Goal: Information Seeking & Learning: Learn about a topic

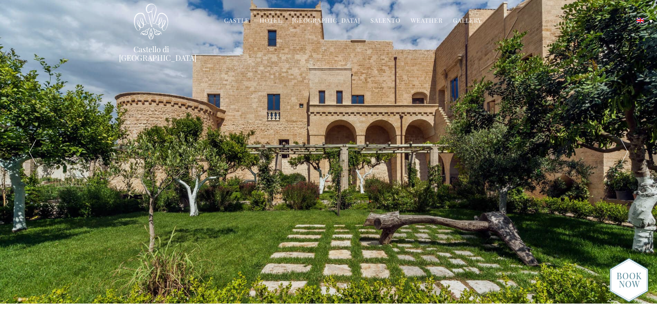
click at [271, 19] on link "Hotel" at bounding box center [271, 21] width 22 height 10
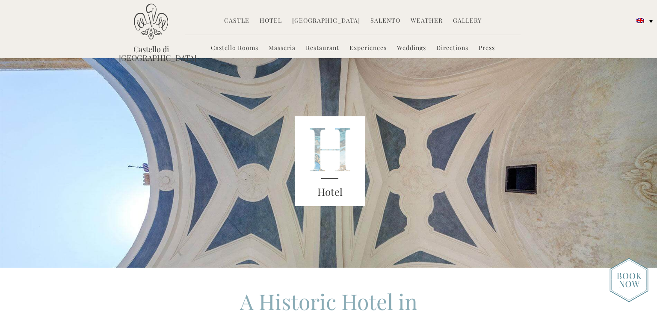
click at [279, 20] on link "Hotel" at bounding box center [271, 21] width 22 height 10
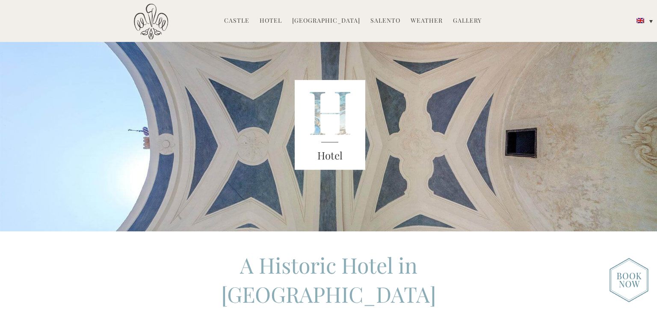
scroll to position [138, 0]
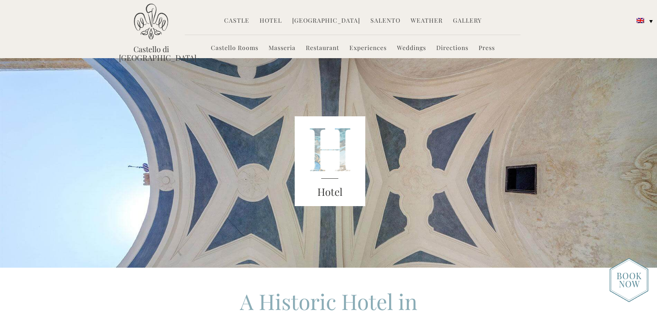
click at [233, 48] on link "Castello Rooms" at bounding box center [234, 49] width 47 height 10
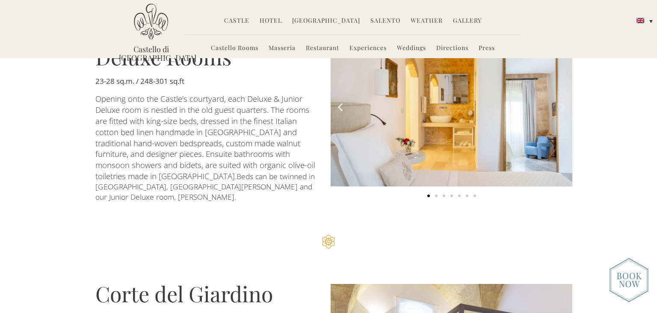
scroll to position [462, 0]
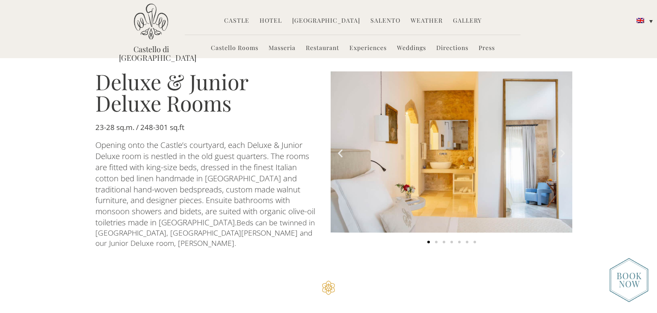
click at [433, 238] on div "Carousel | Horizontal scrolling: Arrow Left & Right" at bounding box center [452, 241] width 242 height 9
click at [435, 241] on span "Go to slide 2" at bounding box center [436, 242] width 3 height 3
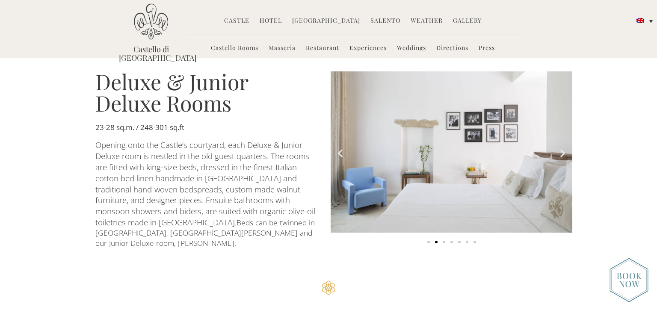
click at [444, 241] on span "Go to slide 3" at bounding box center [444, 242] width 3 height 3
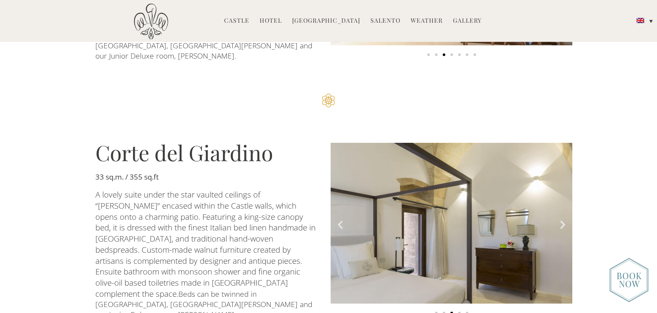
scroll to position [693, 0]
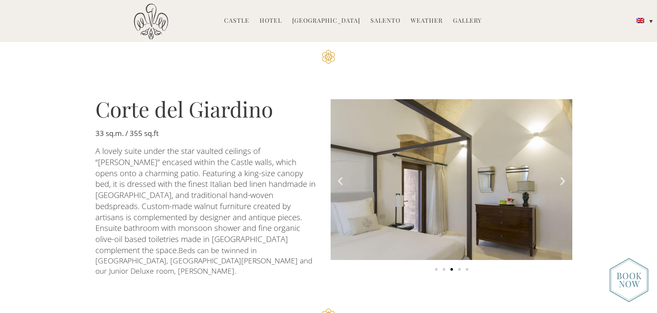
click at [562, 175] on icon "Next slide" at bounding box center [562, 180] width 11 height 11
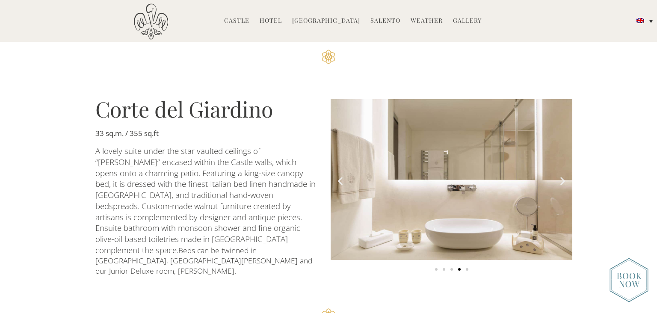
click at [562, 175] on icon "Next slide" at bounding box center [562, 180] width 11 height 11
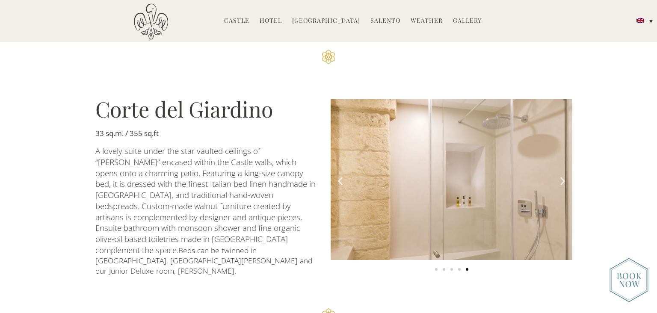
click at [562, 175] on icon "Next slide" at bounding box center [562, 180] width 11 height 11
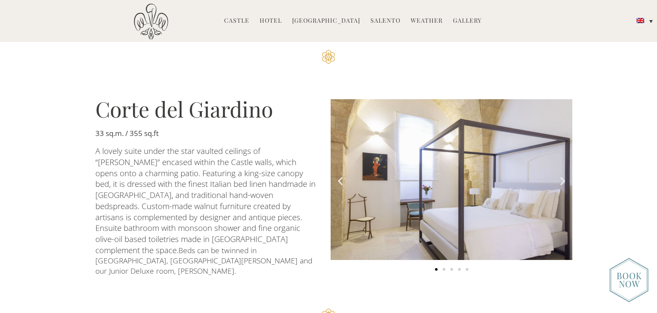
click at [562, 175] on icon "Next slide" at bounding box center [562, 180] width 11 height 11
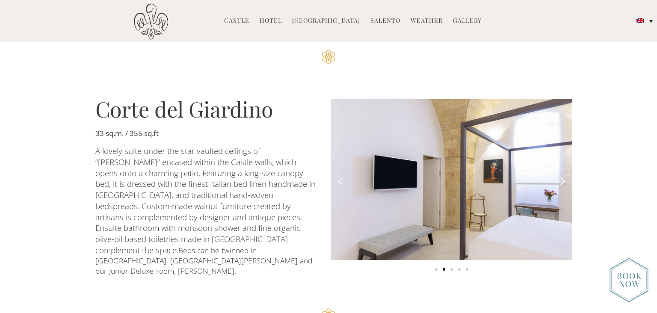
click at [562, 175] on icon "Next slide" at bounding box center [562, 180] width 11 height 11
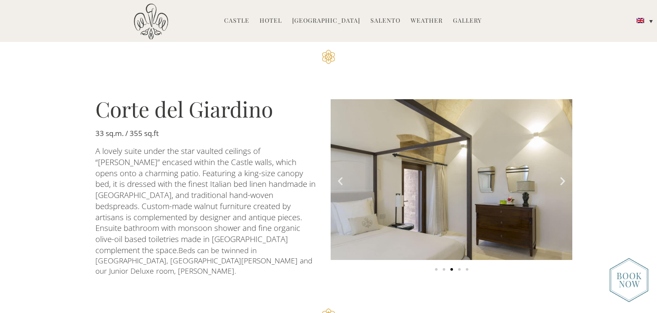
click at [562, 175] on icon "Next slide" at bounding box center [562, 180] width 11 height 11
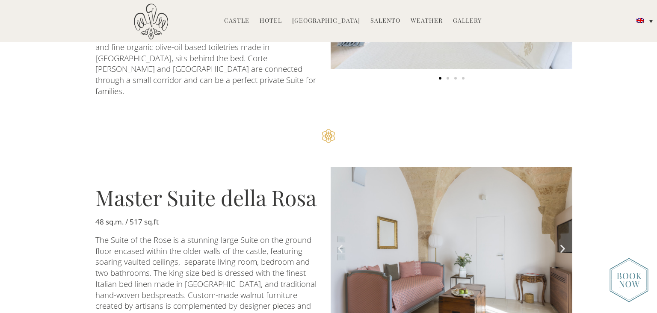
scroll to position [1201, 0]
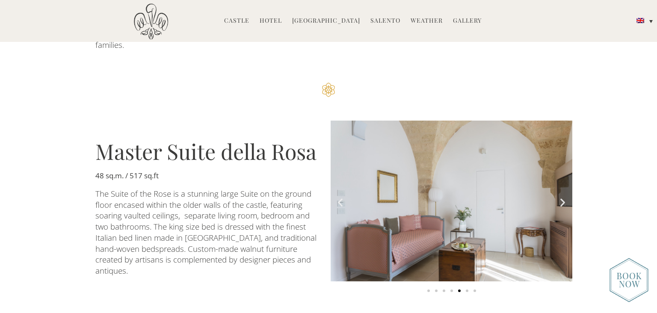
click at [563, 197] on icon "Next slide" at bounding box center [562, 202] width 11 height 11
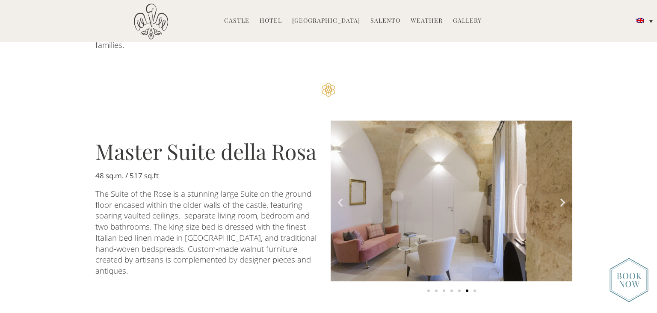
click at [563, 197] on icon "Next slide" at bounding box center [562, 202] width 11 height 11
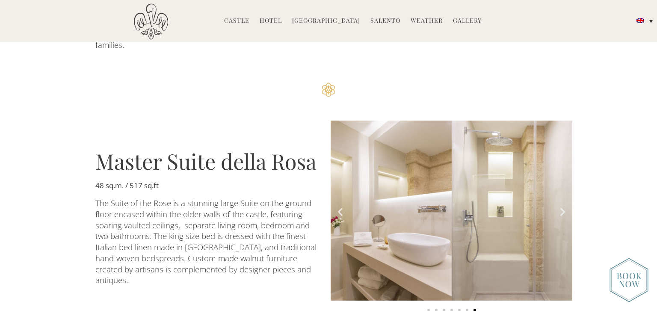
click at [563, 148] on img "7 of 7" at bounding box center [452, 211] width 242 height 180
click at [562, 206] on icon "Next slide" at bounding box center [562, 211] width 11 height 11
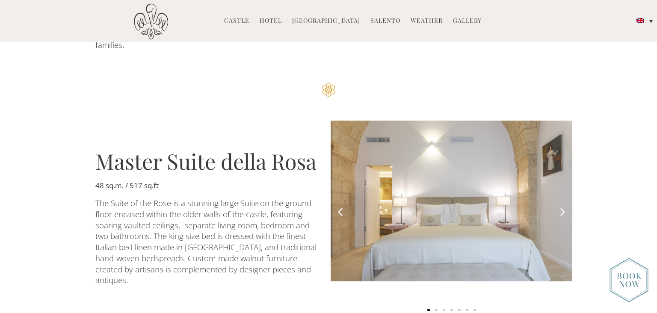
click at [562, 206] on icon "Next slide" at bounding box center [562, 211] width 11 height 11
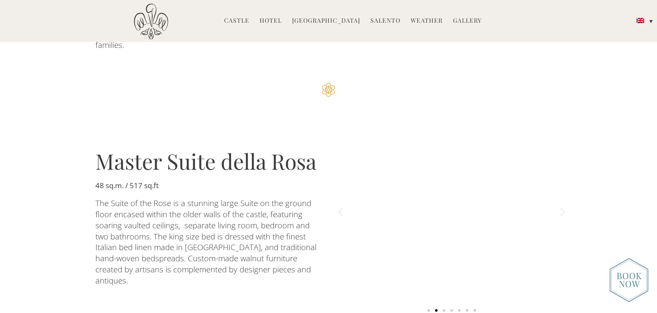
click at [562, 207] on icon "Next slide" at bounding box center [562, 212] width 11 height 11
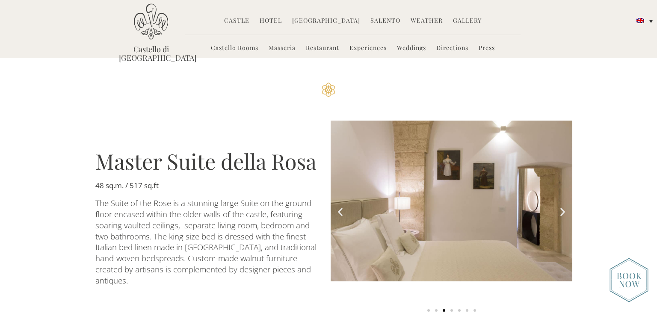
click at [626, 282] on img at bounding box center [628, 280] width 39 height 44
